Goal: Task Accomplishment & Management: Manage account settings

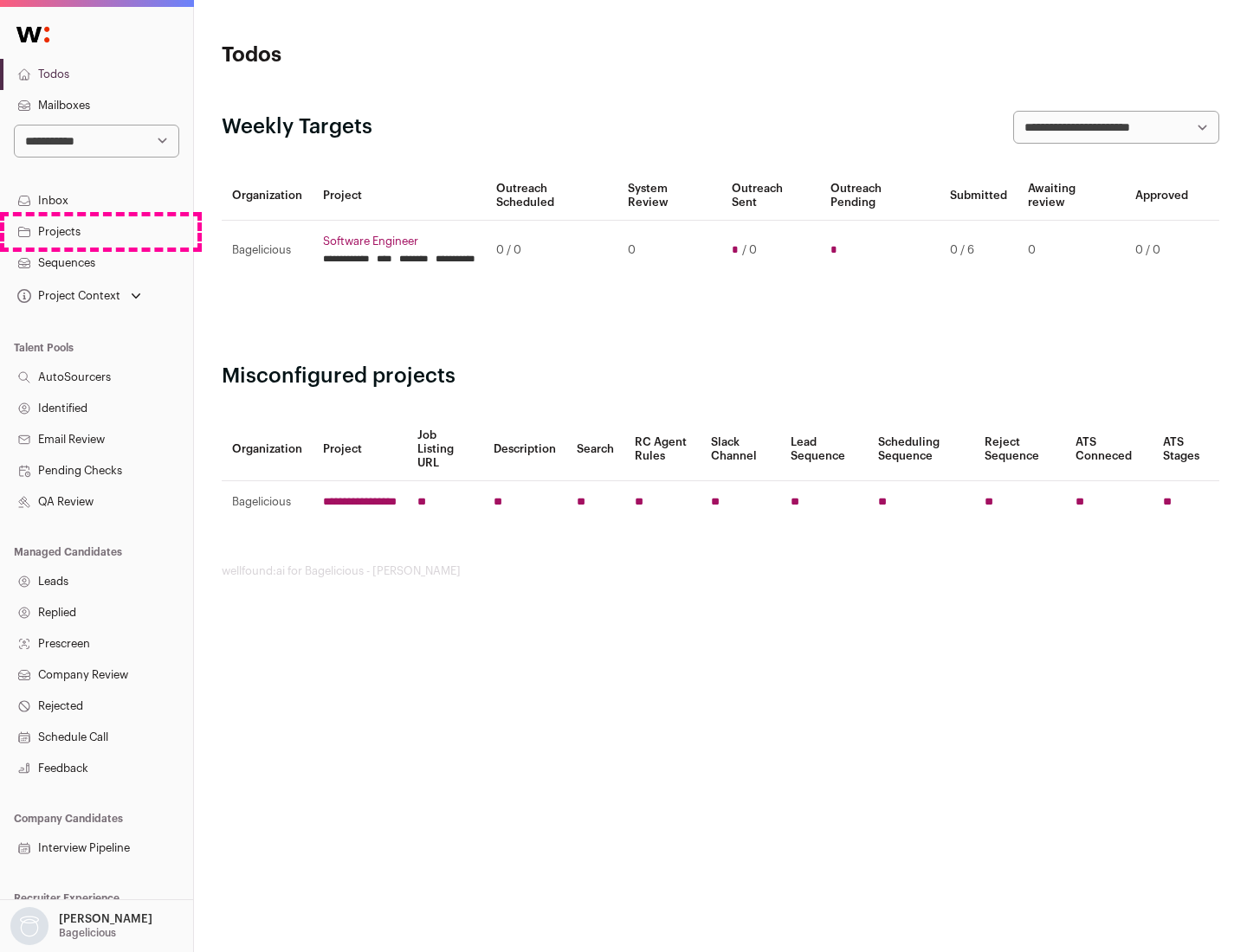
click at [96, 231] on link "Projects" at bounding box center [96, 231] width 193 height 31
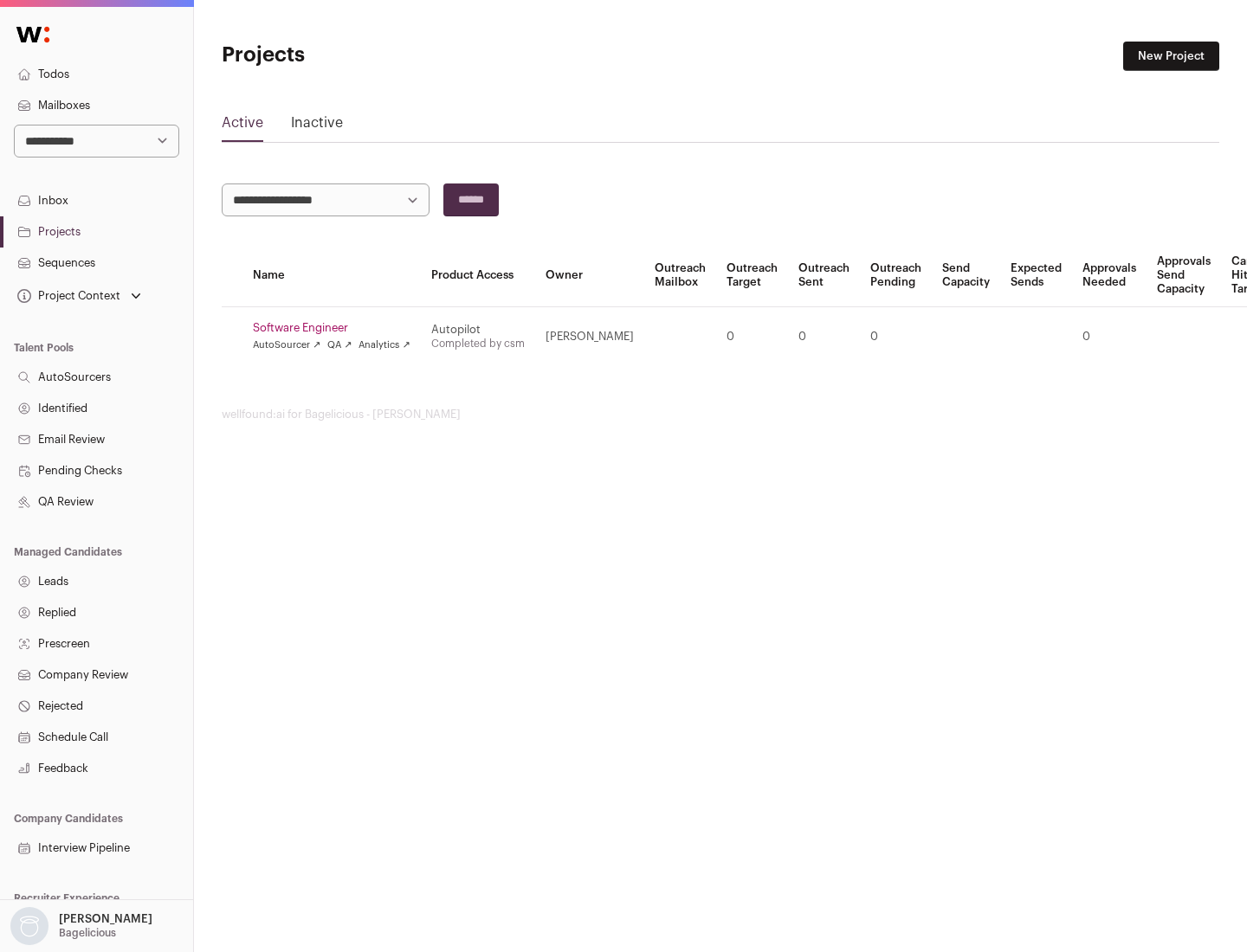
click at [337, 328] on link "Software Engineer" at bounding box center [331, 327] width 157 height 14
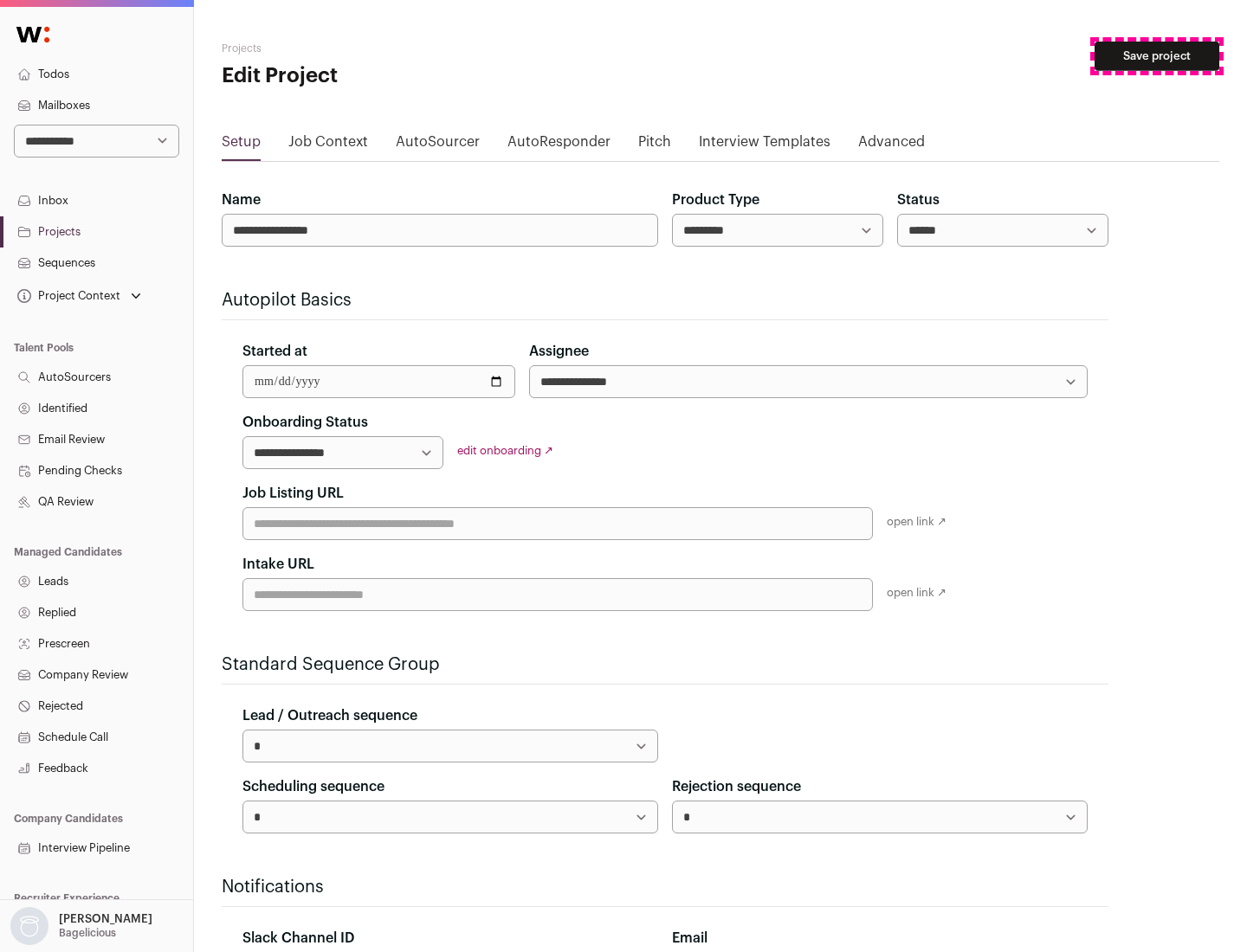
click at [1156, 56] on button "Save project" at bounding box center [1156, 55] width 124 height 29
